Goal: Information Seeking & Learning: Find specific fact

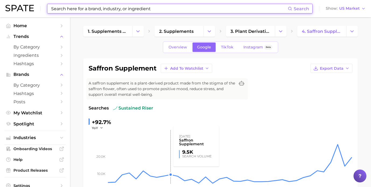
scroll to position [81, 0]
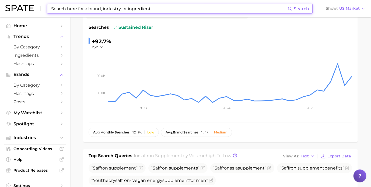
click at [123, 10] on input at bounding box center [169, 8] width 237 height 9
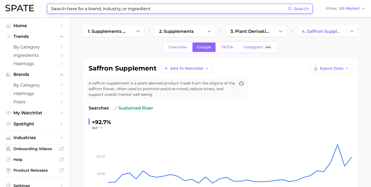
click at [123, 10] on input at bounding box center [169, 8] width 237 height 9
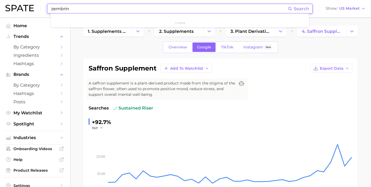
type input "zembrin"
